Goal: Information Seeking & Learning: Learn about a topic

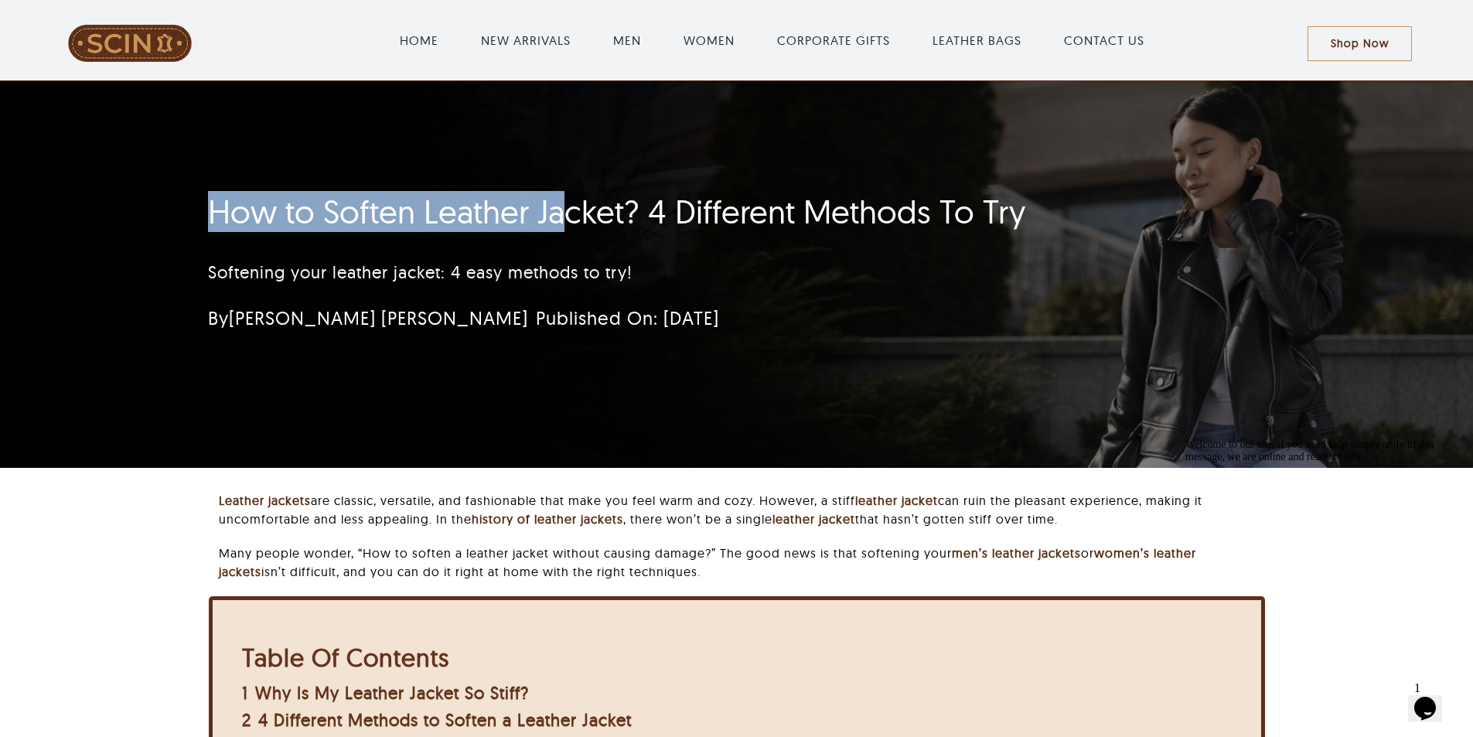
drag, startPoint x: 196, startPoint y: 207, endPoint x: 533, endPoint y: 180, distance: 337.5
click at [564, 210] on div "How to Soften Leather Jacket? 4 Different Methods To Try Softening your leather…" at bounding box center [645, 267] width 916 height 164
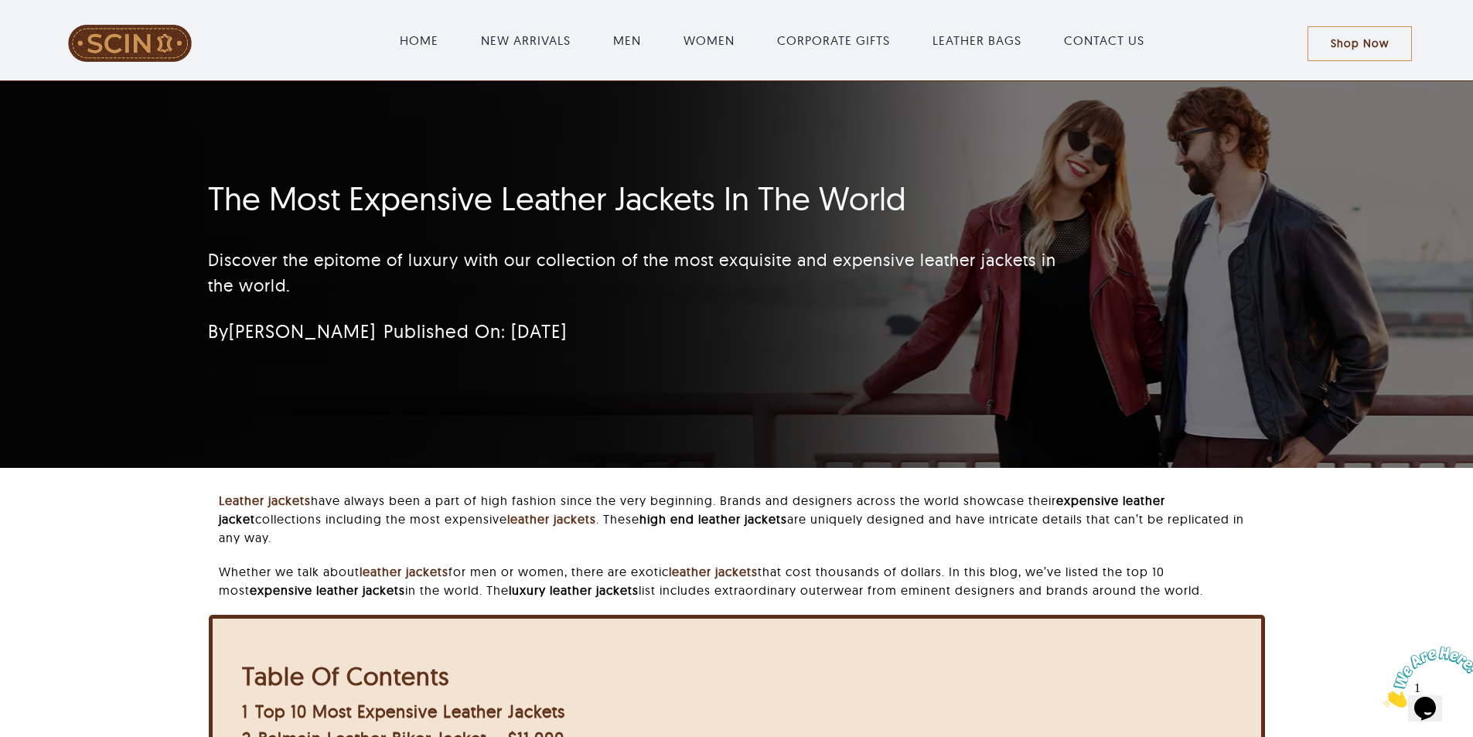
click at [411, 118] on div "The Most Expensive Leather Jackets In The World Discover the epitome of luxury …" at bounding box center [736, 274] width 1099 height 387
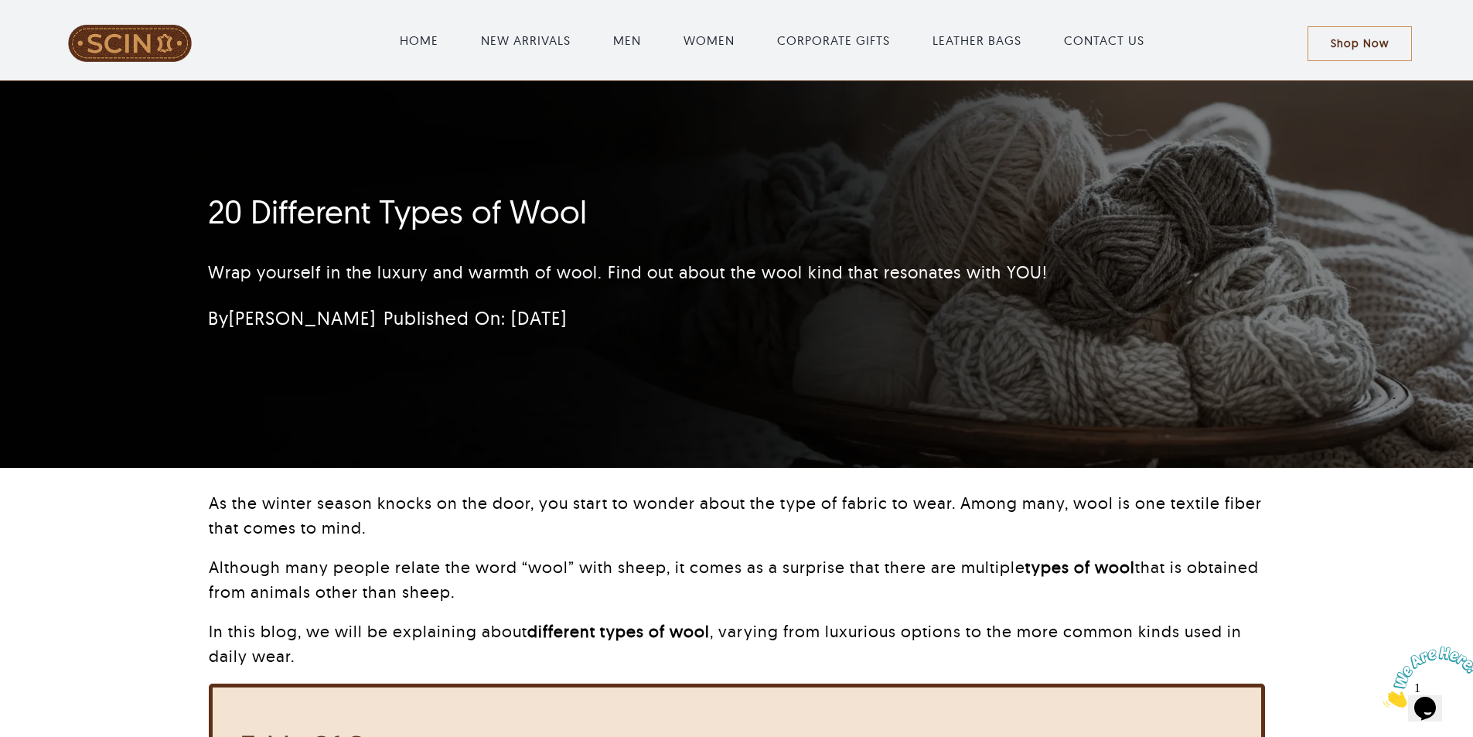
click at [655, 351] on div "20 Different Types of Wool Wrap yourself in the luxury and warmth of wool. Find…" at bounding box center [736, 274] width 1099 height 387
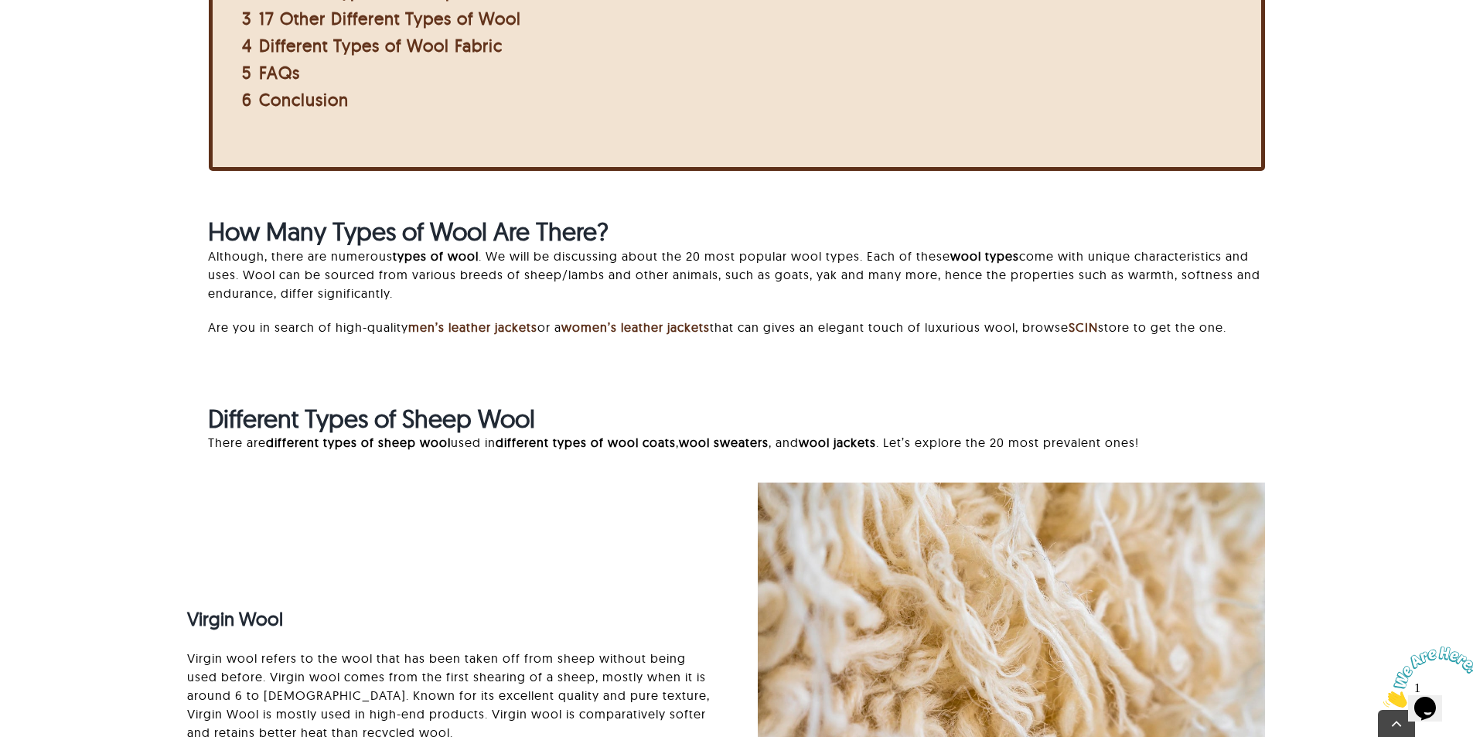
scroll to position [928, 0]
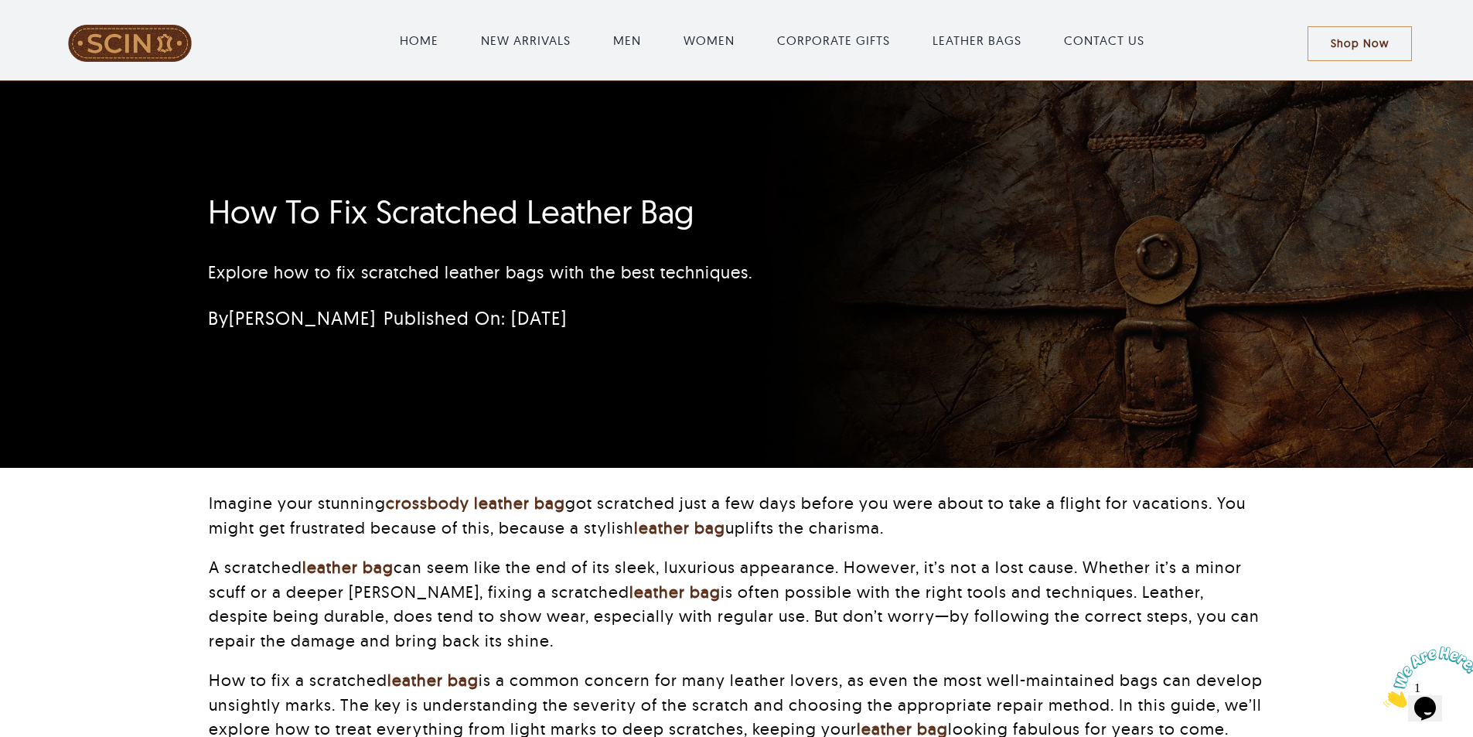
click at [824, 316] on div "By Muskaan Adil Published On: March 7, 2025" at bounding box center [576, 317] width 737 height 31
